Goal: Find specific page/section: Find specific page/section

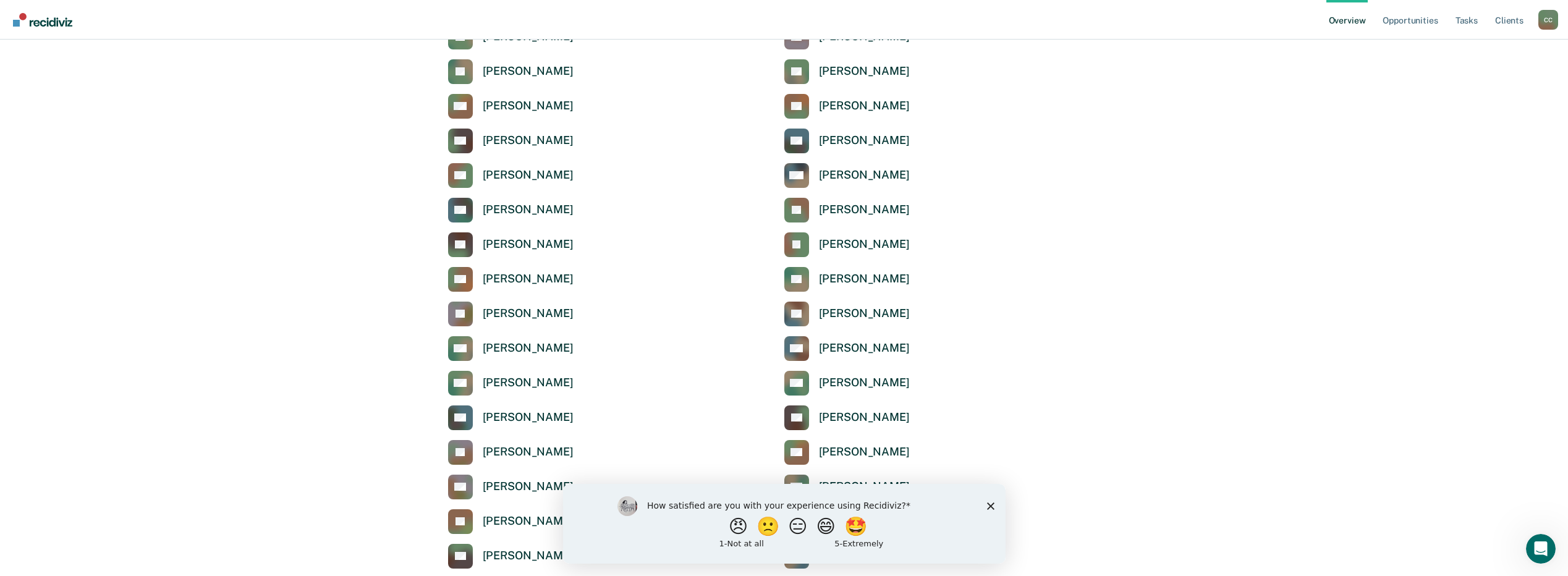
scroll to position [309, 0]
